Goal: Transaction & Acquisition: Obtain resource

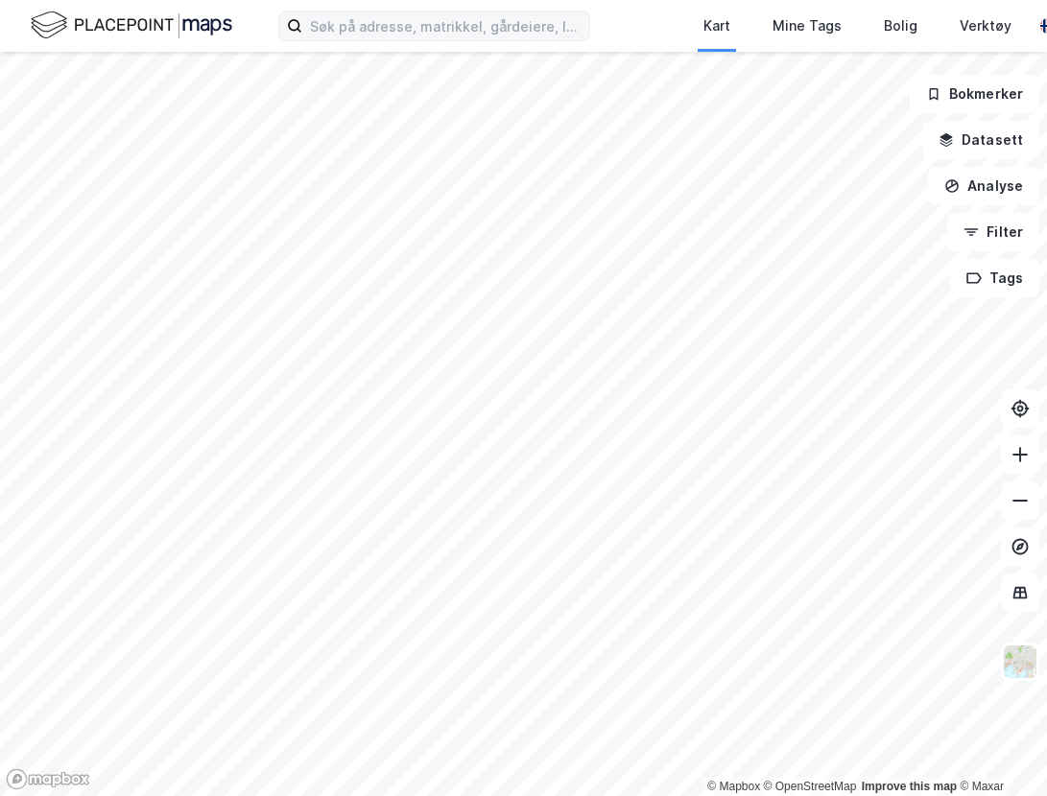
click at [337, 11] on label at bounding box center [434, 26] width 312 height 31
click at [337, 12] on input at bounding box center [445, 26] width 287 height 29
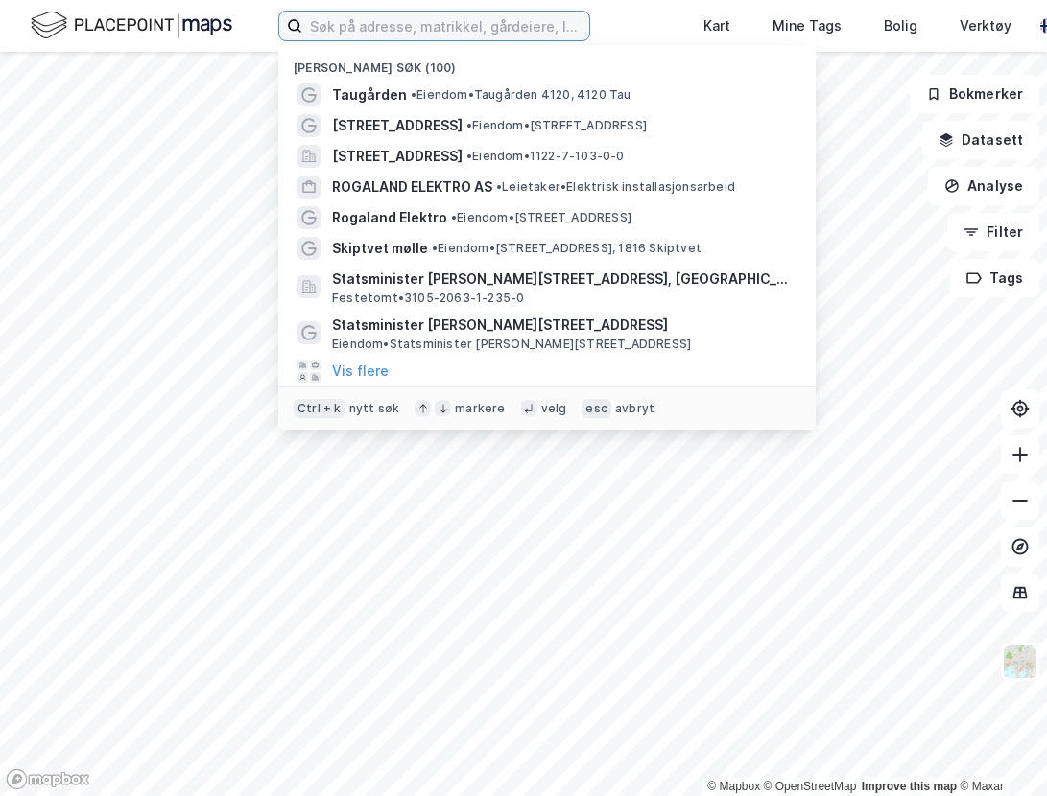
click at [341, 22] on input at bounding box center [445, 26] width 287 height 29
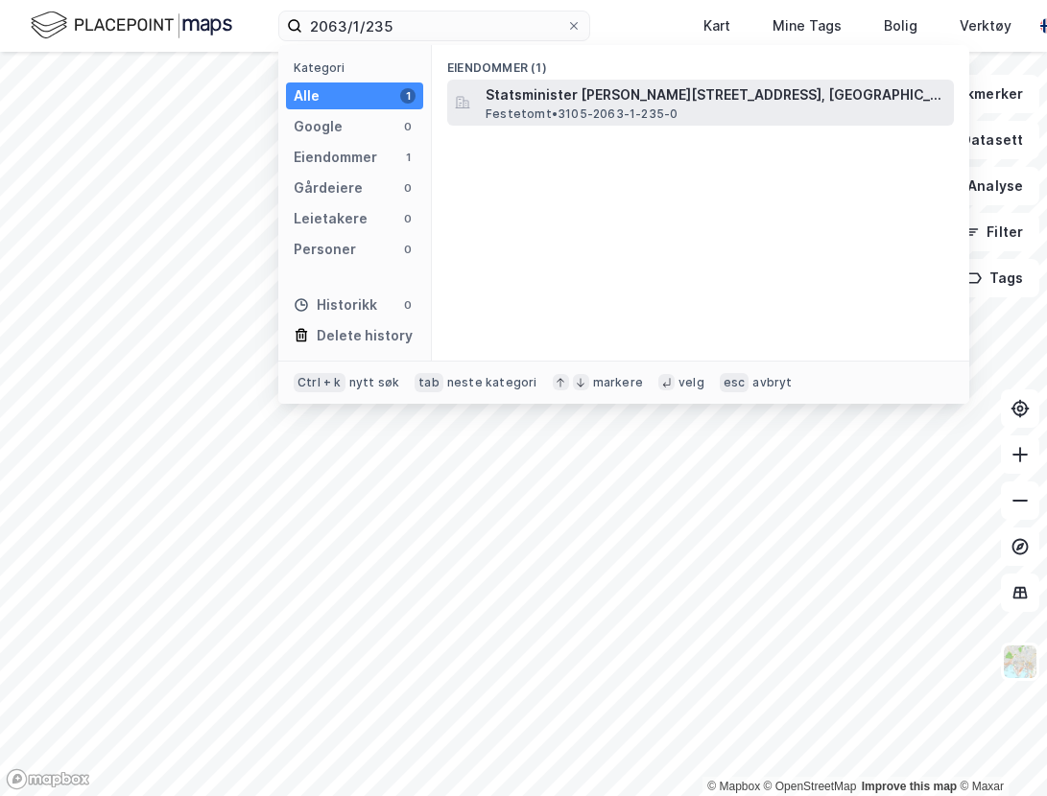
click at [567, 105] on span "Statsminister [PERSON_NAME][STREET_ADDRESS], [GEOGRAPHIC_DATA]" at bounding box center [715, 94] width 460 height 23
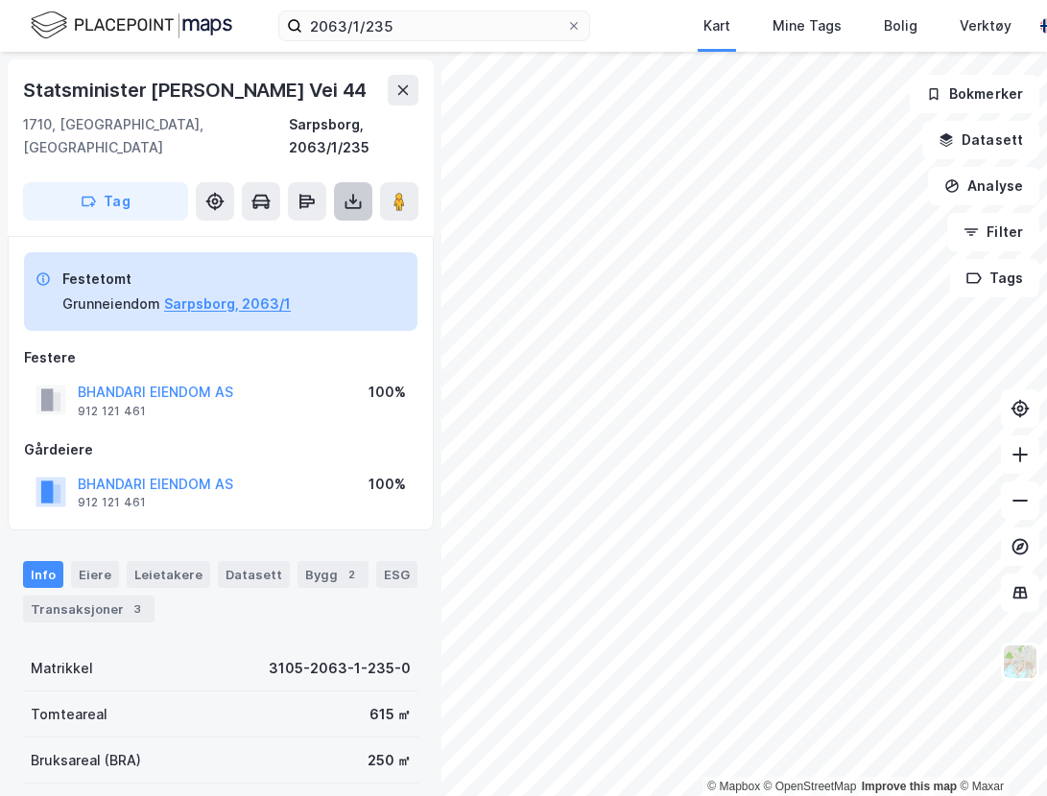
click at [359, 192] on icon at bounding box center [352, 201] width 19 height 19
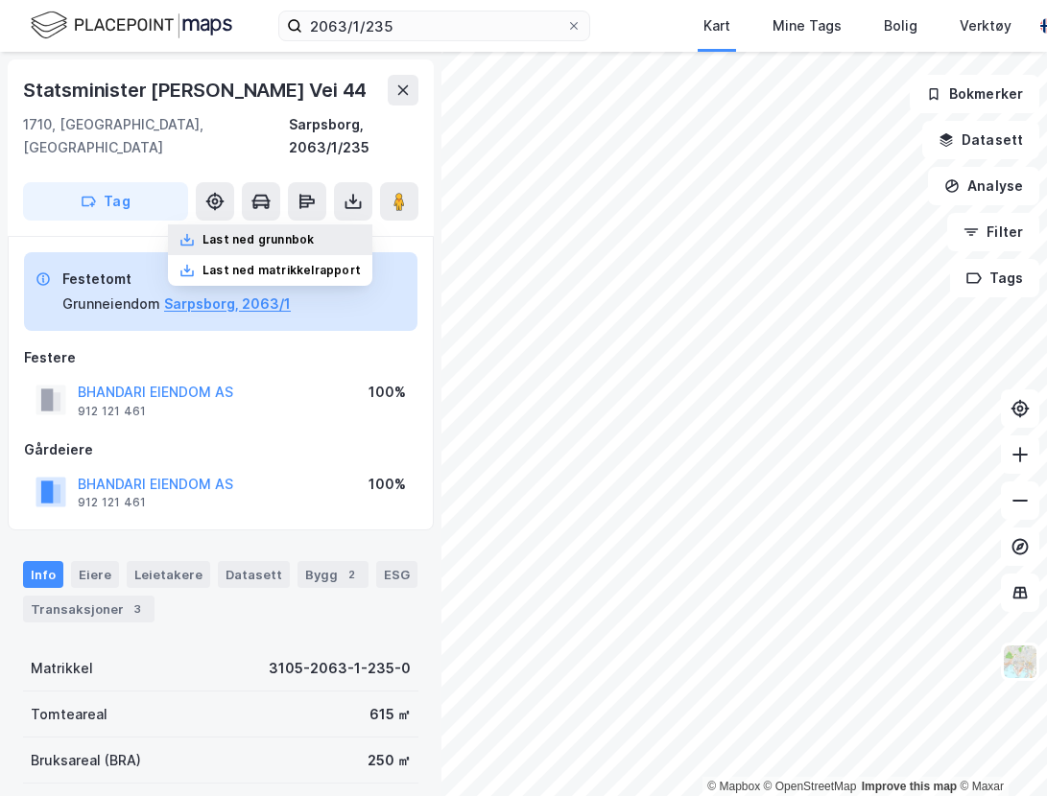
click at [343, 224] on div "Last ned grunnbok" at bounding box center [270, 239] width 204 height 31
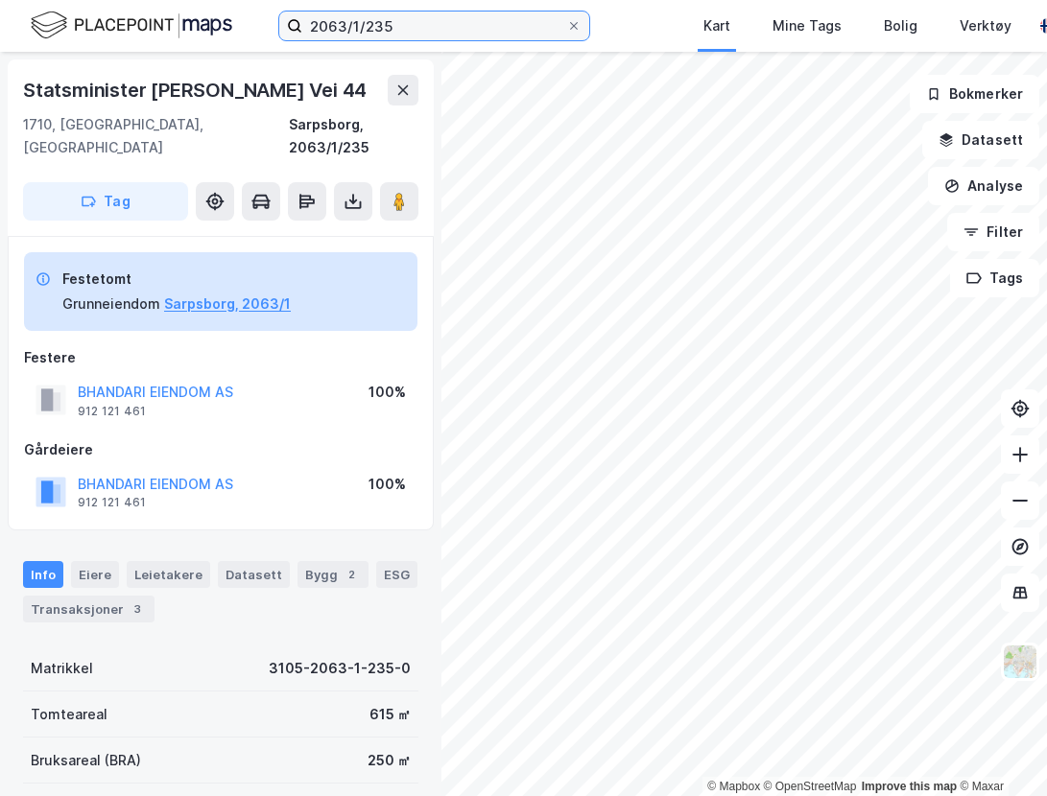
click at [316, 17] on input "2063/1/235" at bounding box center [434, 26] width 264 height 29
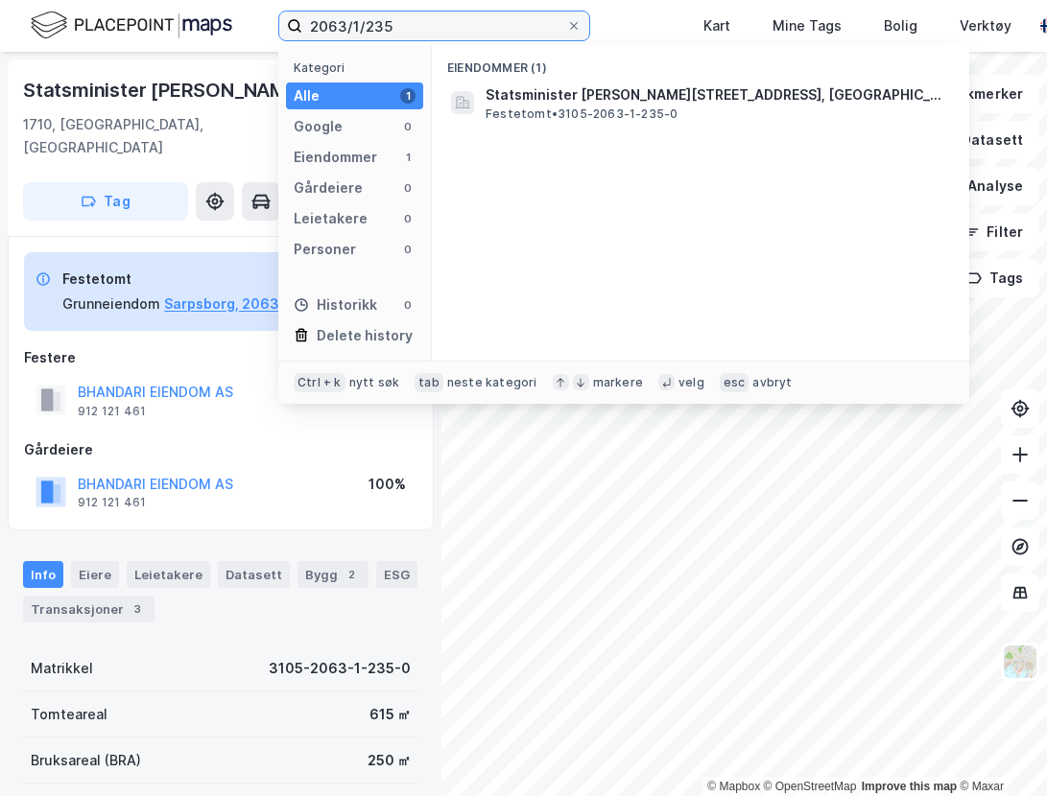
drag, startPoint x: 425, startPoint y: 22, endPoint x: 126, endPoint y: 30, distance: 299.4
click at [126, 30] on div "2063/1/235 Kategori Alle 1 Google 0 Eiendommer 1 Gårdeiere 0 Leietakere 0 Perso…" at bounding box center [523, 26] width 1047 height 52
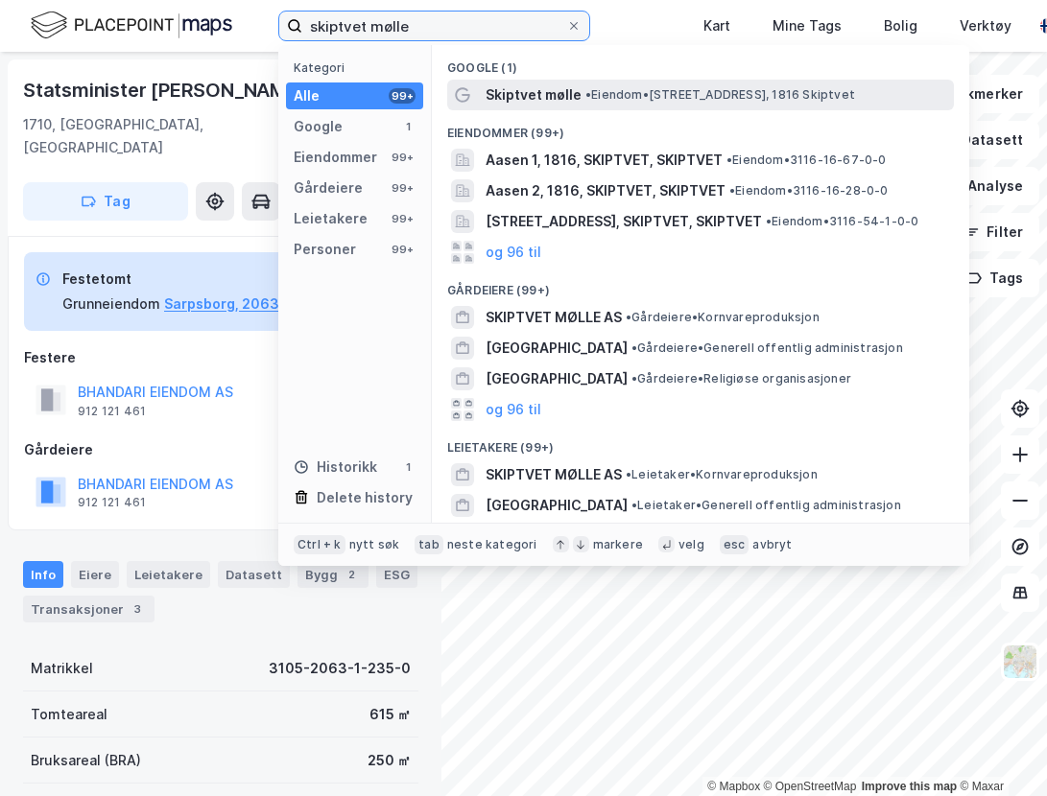
type input "skiptvet mølle"
click at [608, 98] on span "• Eiendom • Lundsveien 4, 1816 Skiptvet" at bounding box center [720, 94] width 270 height 15
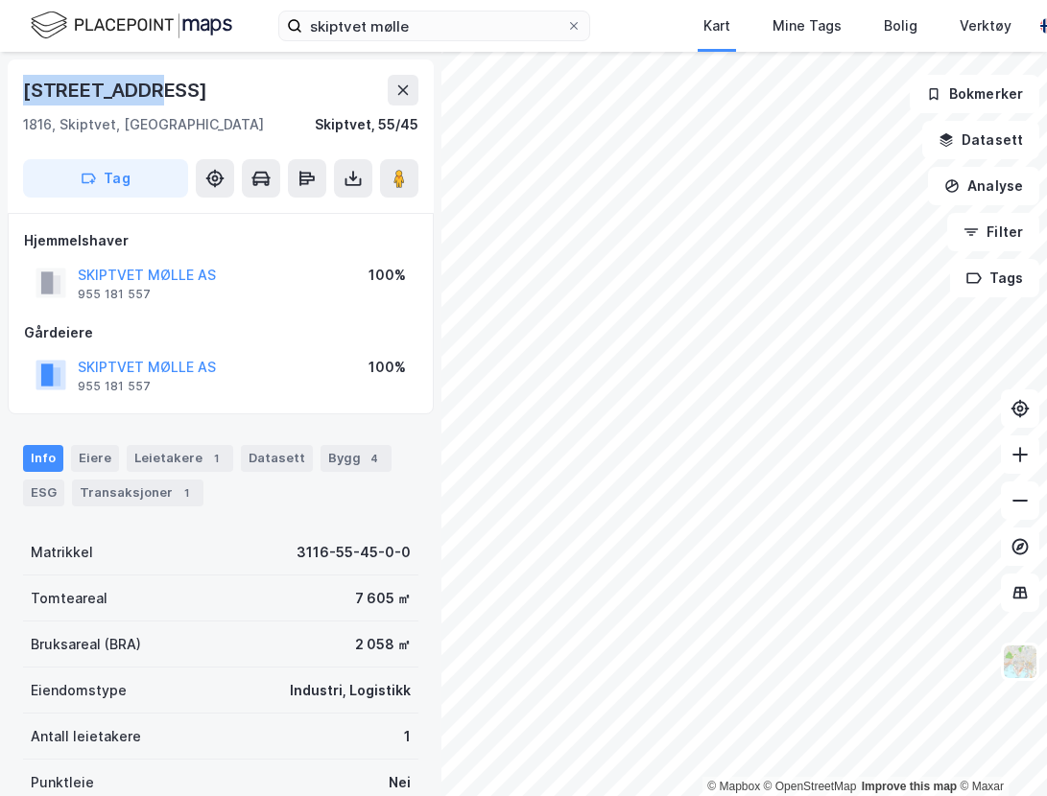
drag, startPoint x: 154, startPoint y: 96, endPoint x: 12, endPoint y: 96, distance: 142.0
click at [12, 96] on div "Lundsveien 4 1816, Skiptvet, Østfold Skiptvet, 55/45 Tag" at bounding box center [221, 135] width 426 height 153
copy div "[STREET_ADDRESS]"
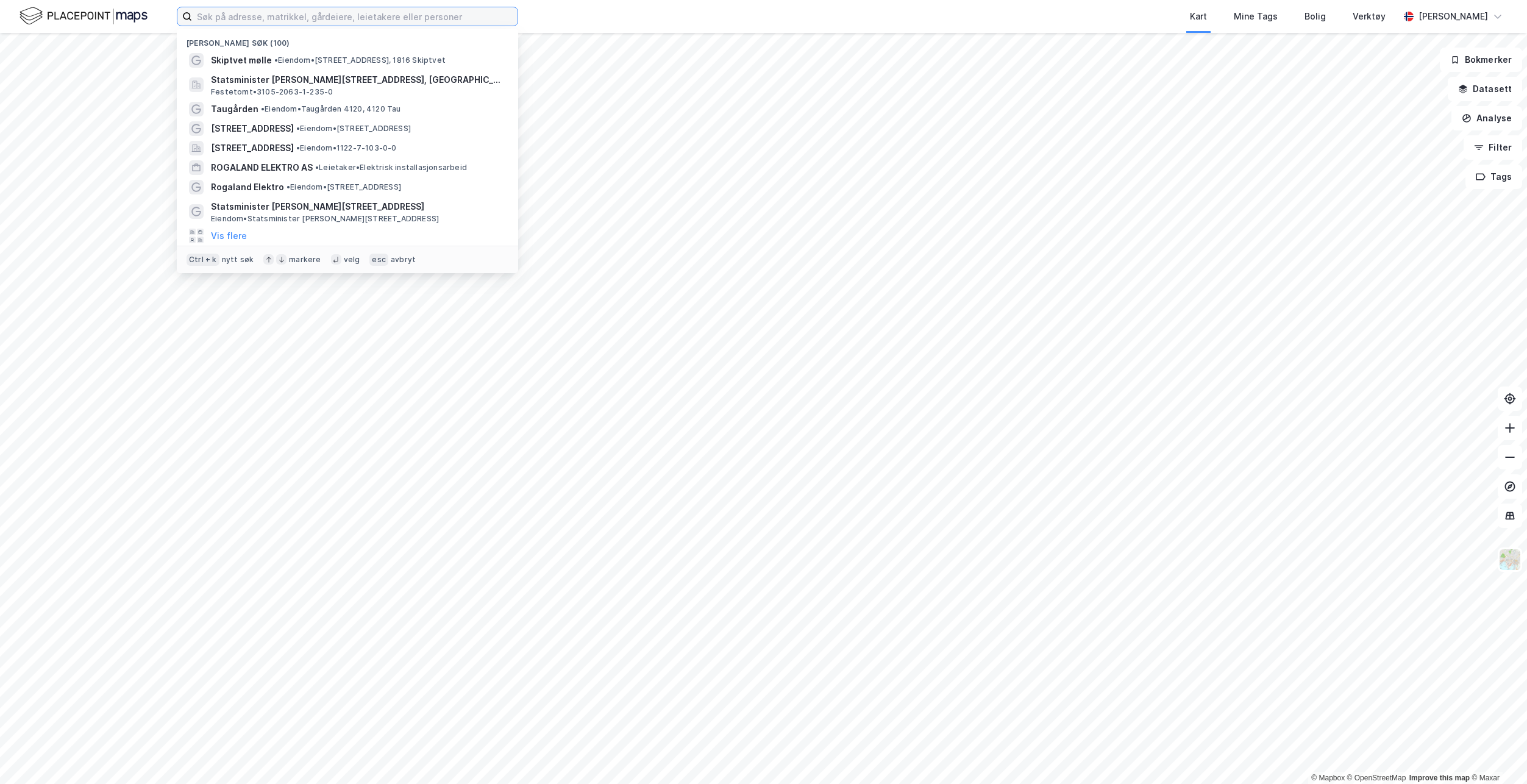
click at [275, 17] on input at bounding box center [355, 17] width 325 height 18
click at [275, 60] on span "•" at bounding box center [276, 60] width 4 height 9
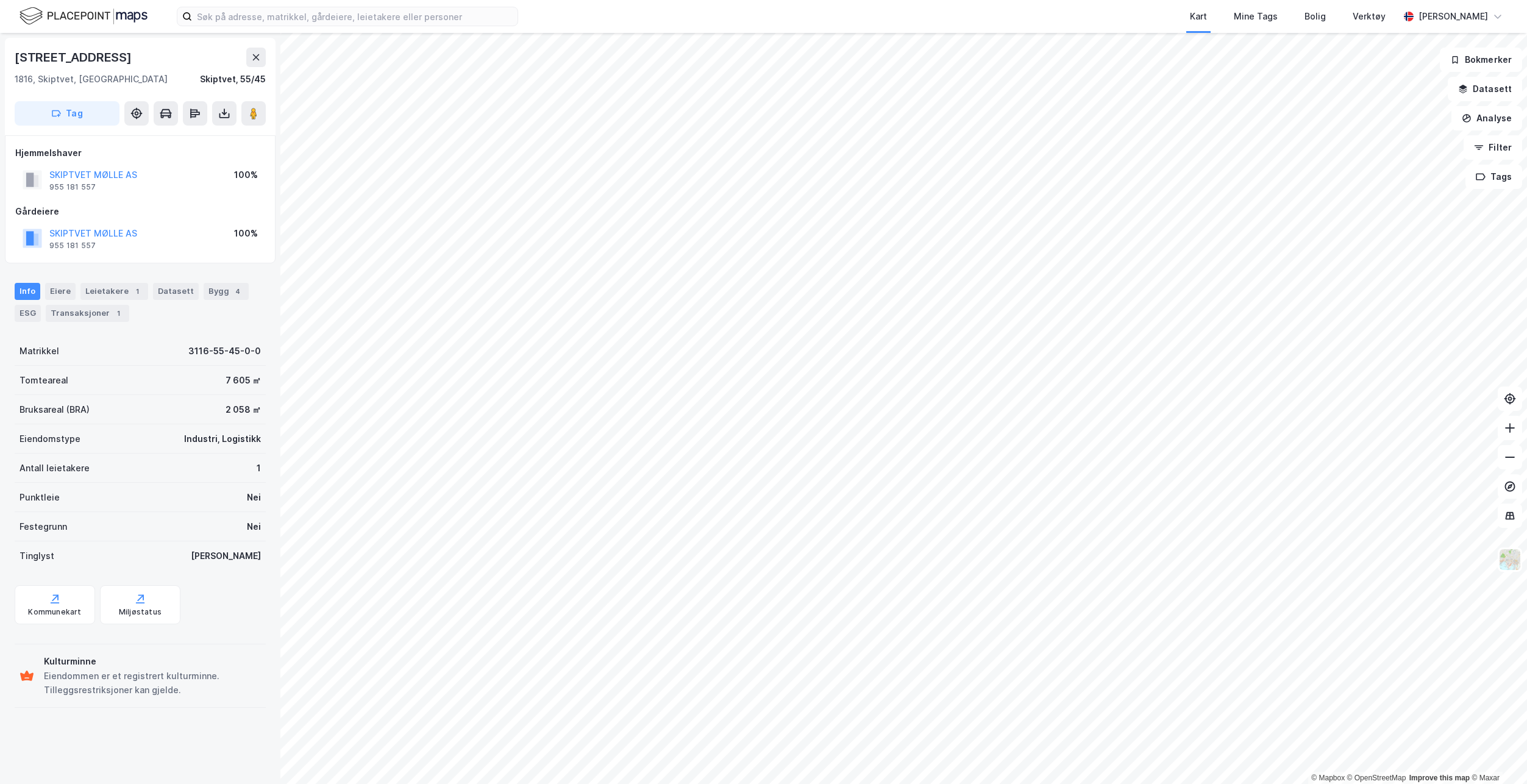
click at [208, 114] on div "Tag" at bounding box center [140, 113] width 251 height 24
click at [209, 114] on div "Tag" at bounding box center [140, 113] width 251 height 24
drag, startPoint x: 209, startPoint y: 114, endPoint x: 222, endPoint y: 115, distance: 13.0
click at [222, 115] on icon at bounding box center [224, 113] width 12 height 12
click at [200, 138] on div "Last ned grunnbok" at bounding box center [163, 137] width 71 height 10
